Goal: Navigation & Orientation: Find specific page/section

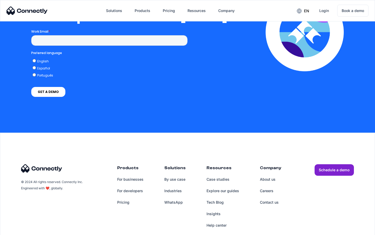
scroll to position [1139, 0]
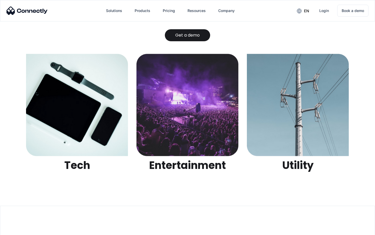
scroll to position [1644, 0]
